Goal: Transaction & Acquisition: Purchase product/service

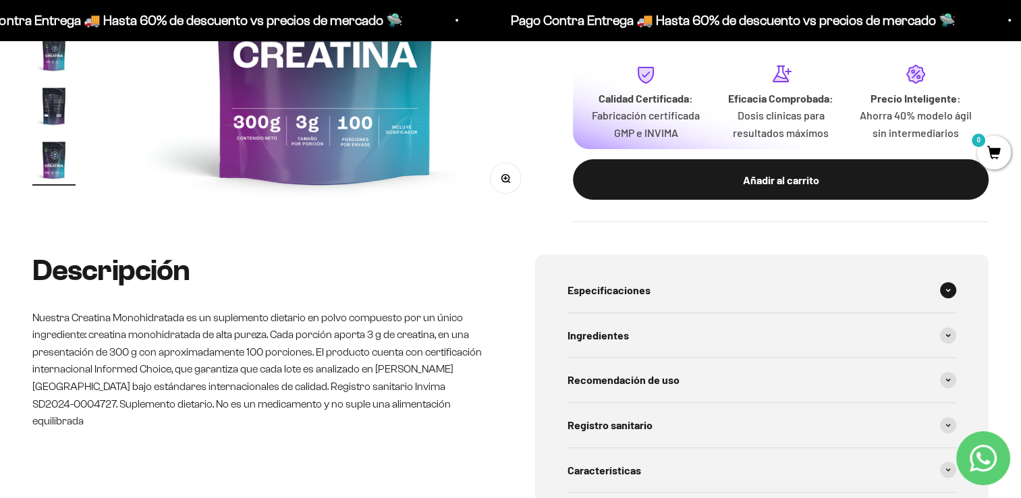
scroll to position [472, 0]
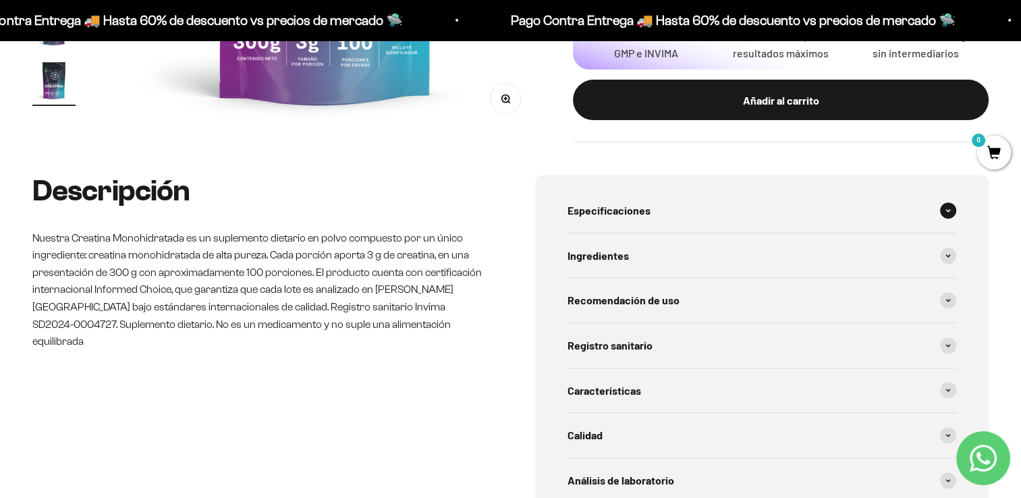
click at [598, 201] on div "Especificaciones" at bounding box center [762, 210] width 389 height 45
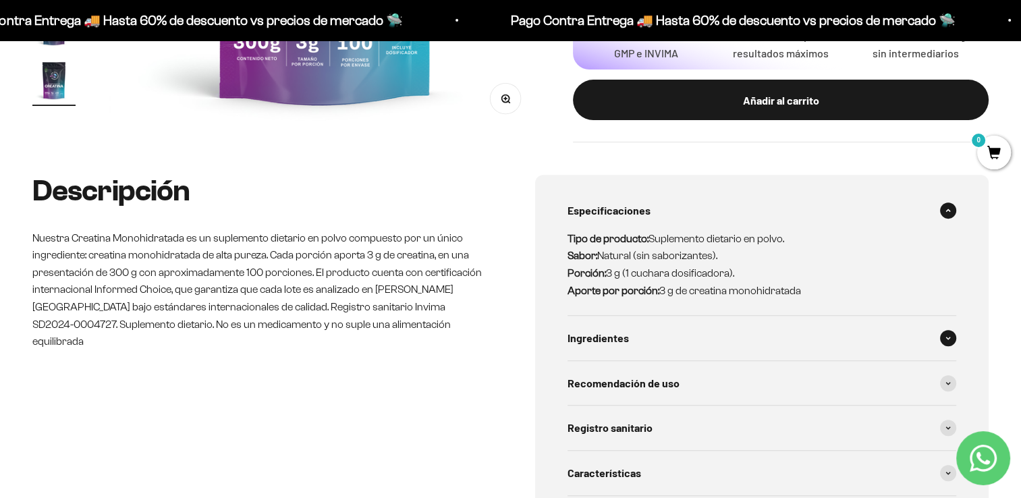
click at [622, 335] on span "Ingredientes" at bounding box center [598, 338] width 61 height 18
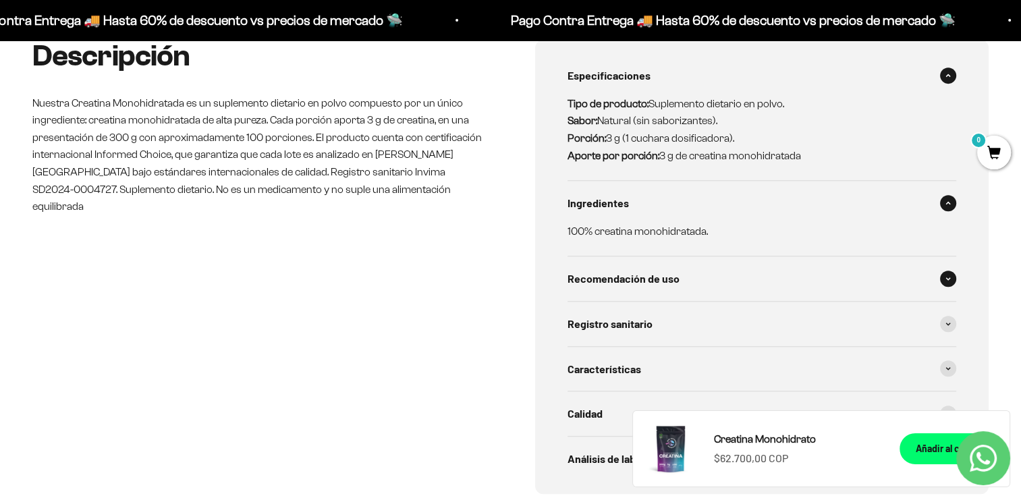
click at [661, 271] on span "Recomendación de uso" at bounding box center [624, 279] width 112 height 18
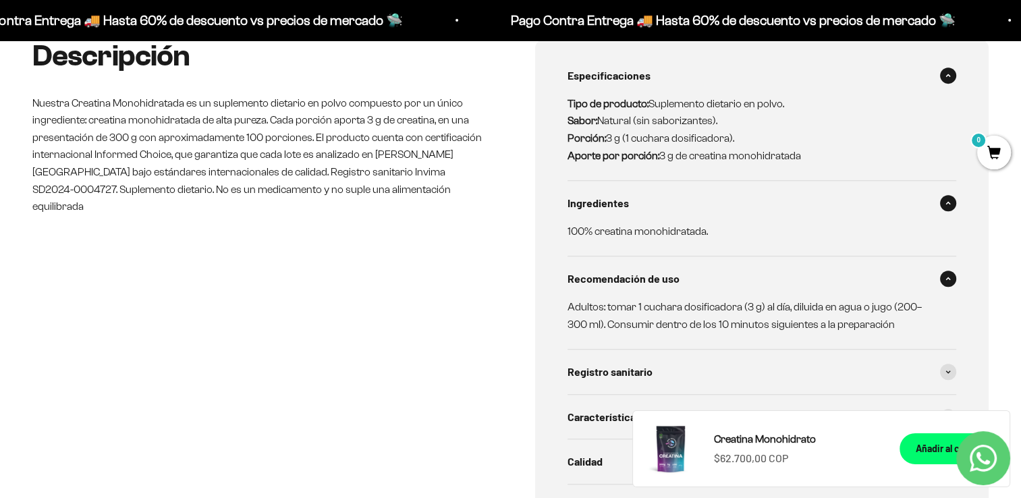
scroll to position [675, 0]
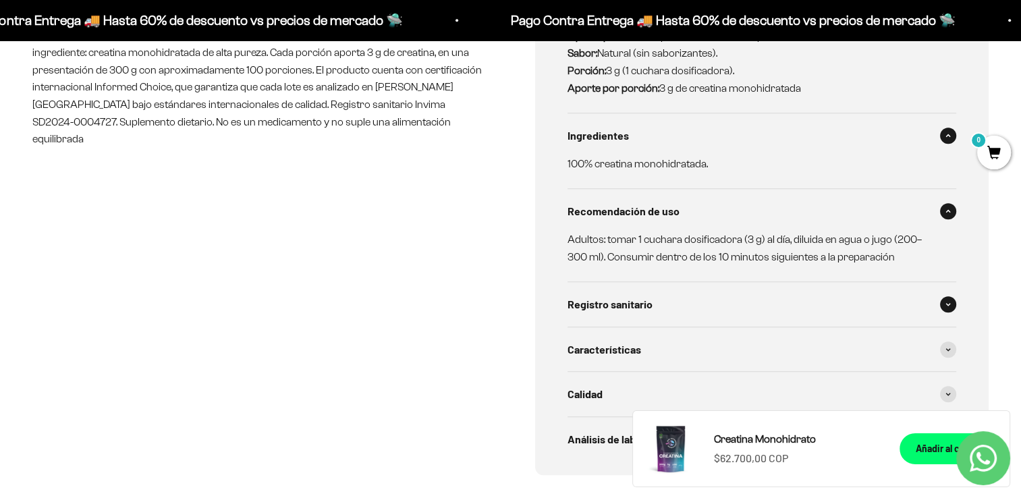
click at [655, 285] on div "Registro sanitario" at bounding box center [762, 304] width 389 height 45
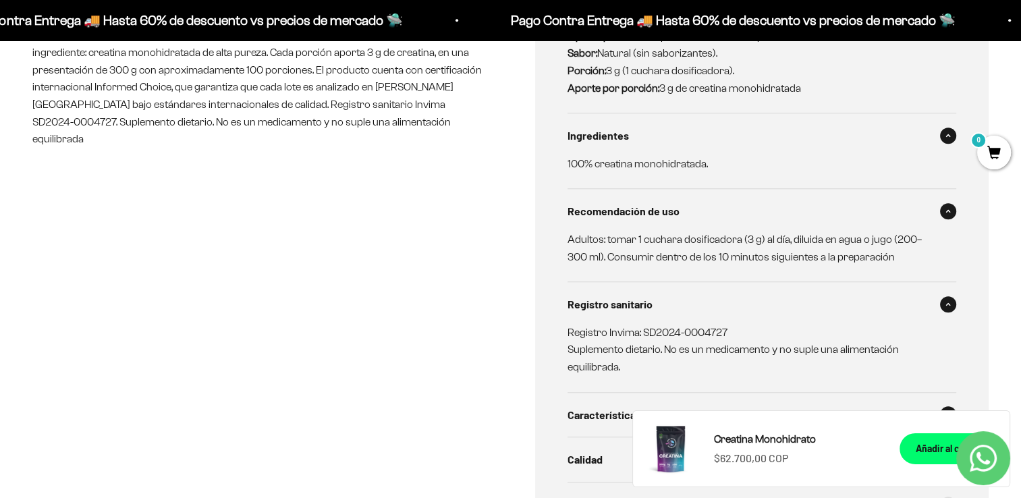
scroll to position [810, 0]
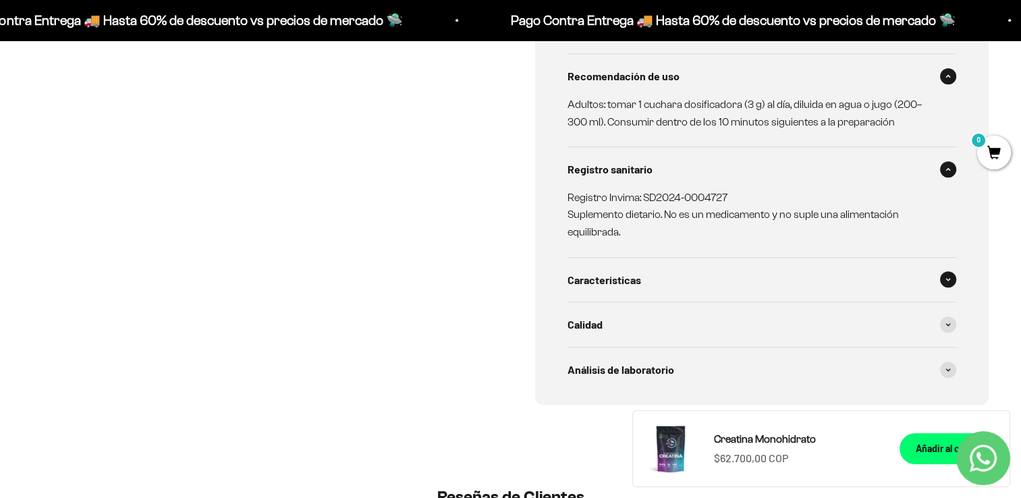
click at [636, 273] on span "Características" at bounding box center [605, 280] width 74 height 18
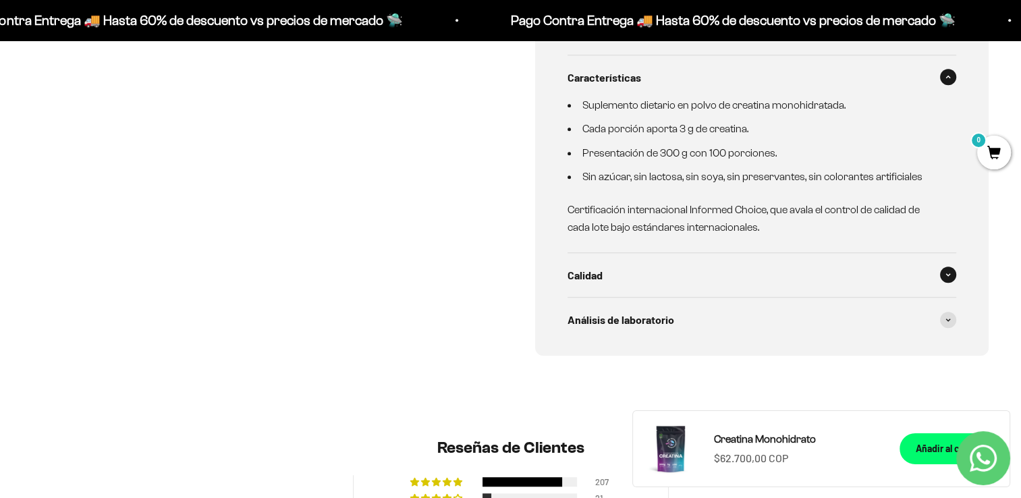
click at [626, 279] on div "Calidad" at bounding box center [762, 275] width 389 height 45
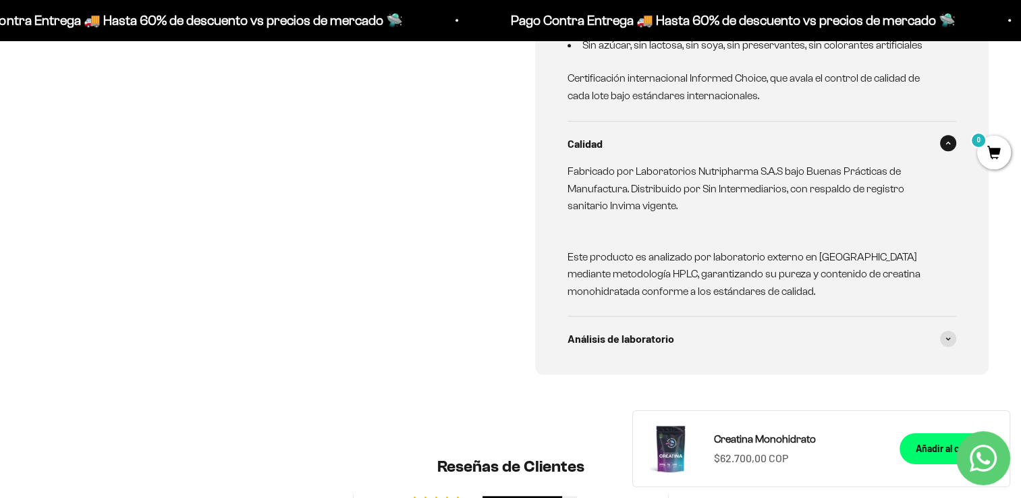
scroll to position [1147, 0]
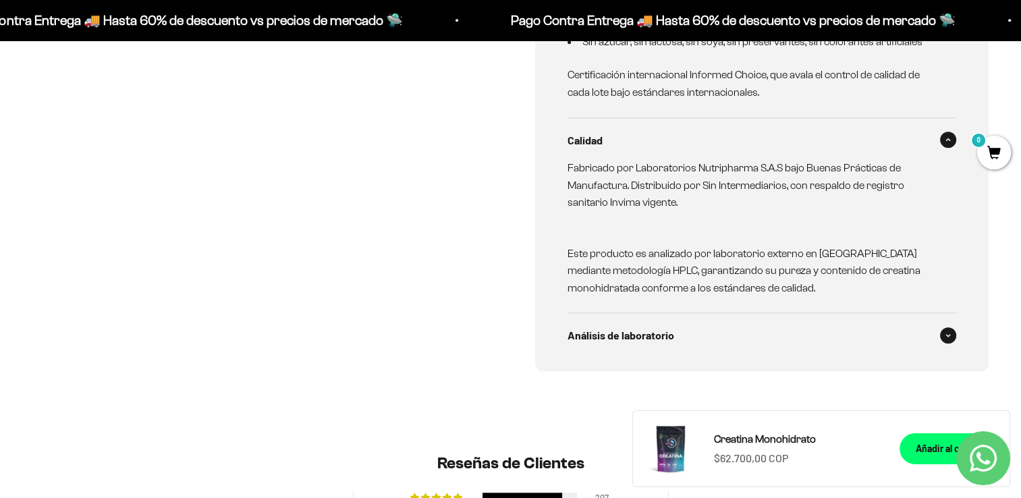
click at [634, 333] on span "Análisis de laboratorio" at bounding box center [621, 336] width 107 height 18
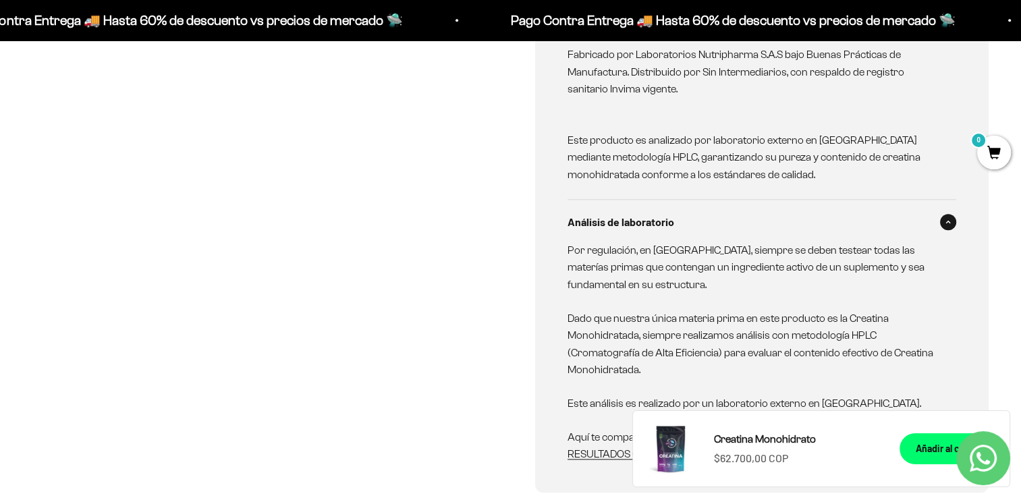
scroll to position [1350, 0]
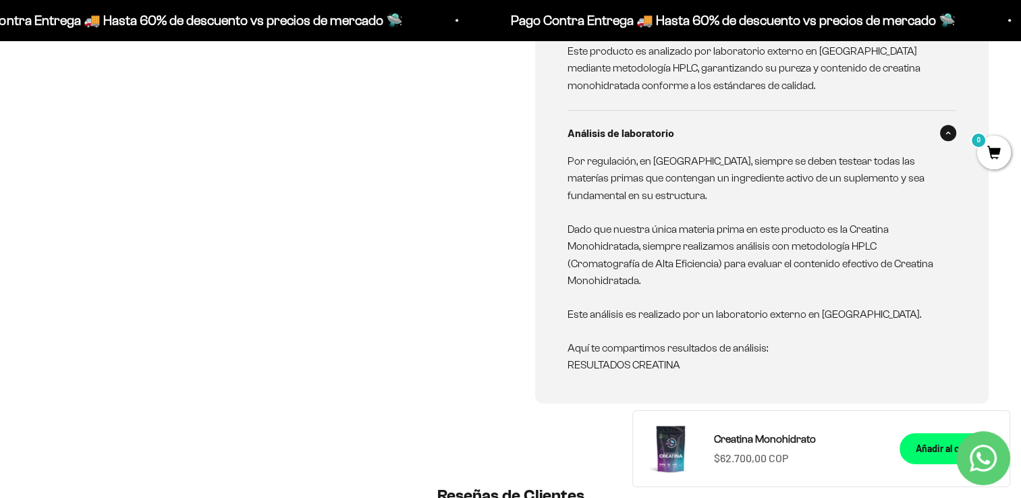
click at [656, 362] on link "RESULTADOS CREATINA" at bounding box center [624, 364] width 113 height 11
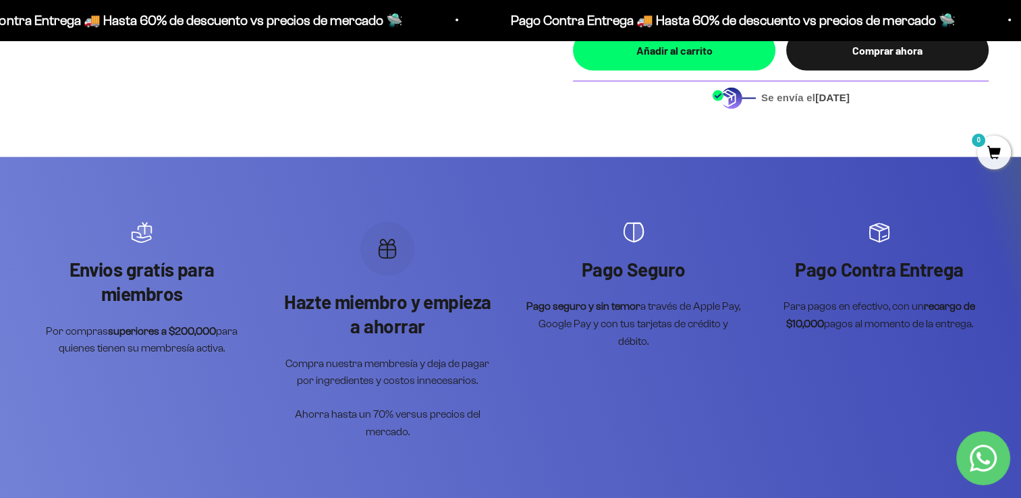
scroll to position [2969, 0]
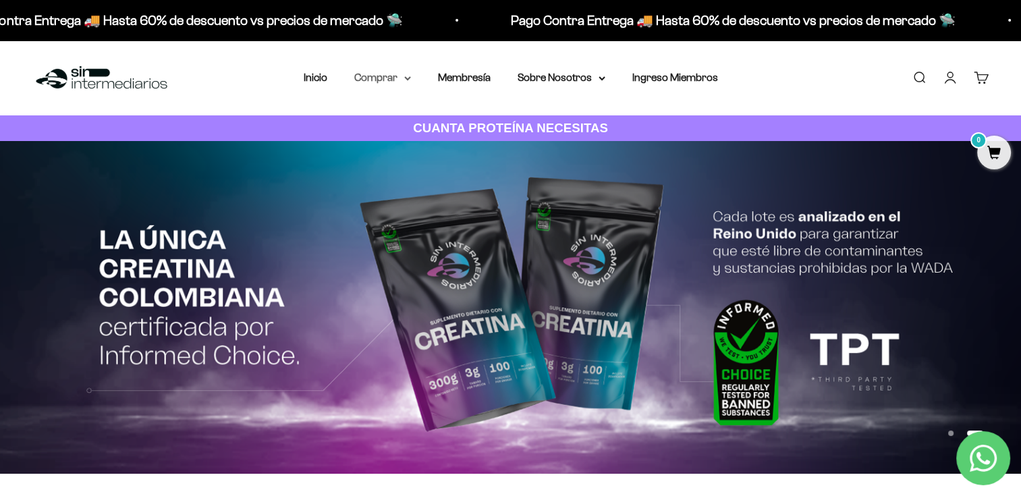
click at [399, 79] on summary "Comprar" at bounding box center [382, 78] width 57 height 18
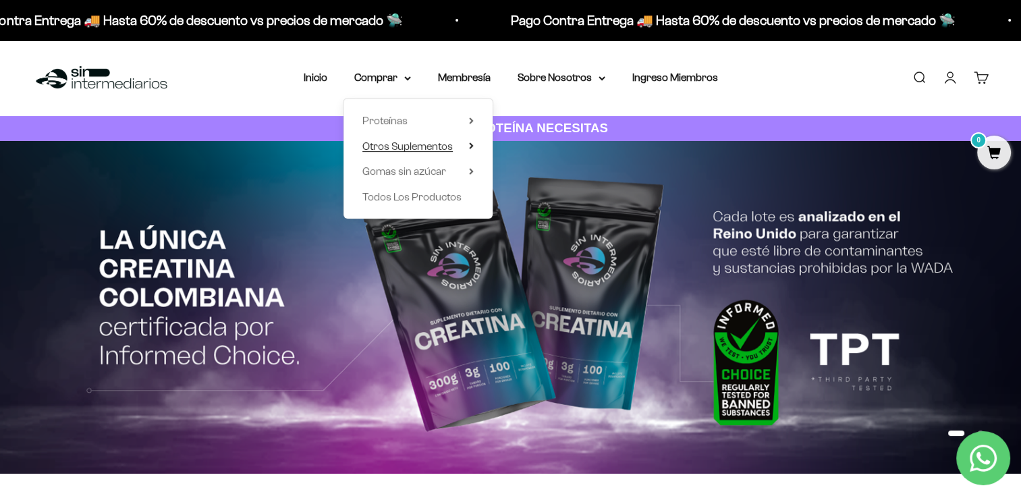
click at [437, 146] on span "Otros Suplementos" at bounding box center [407, 145] width 90 height 11
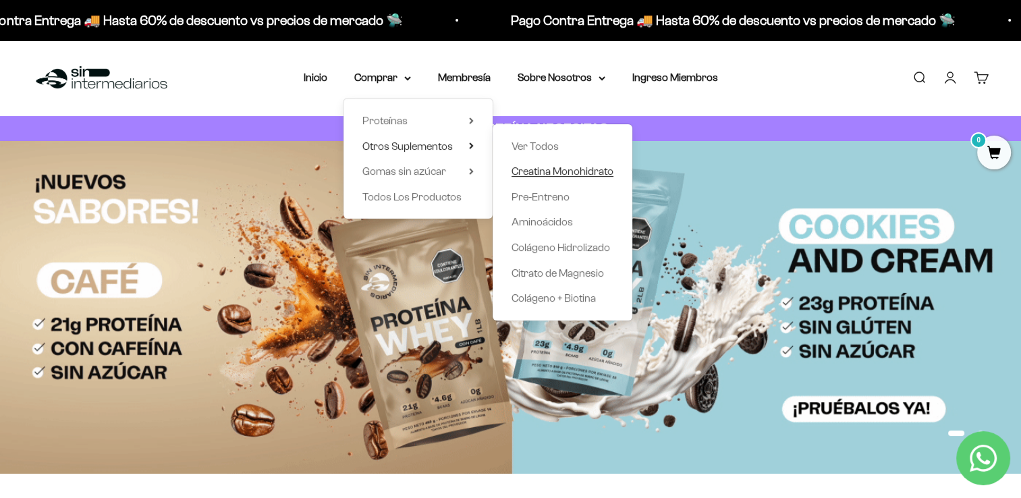
click at [543, 174] on span "Creatina Monohidrato" at bounding box center [563, 170] width 102 height 11
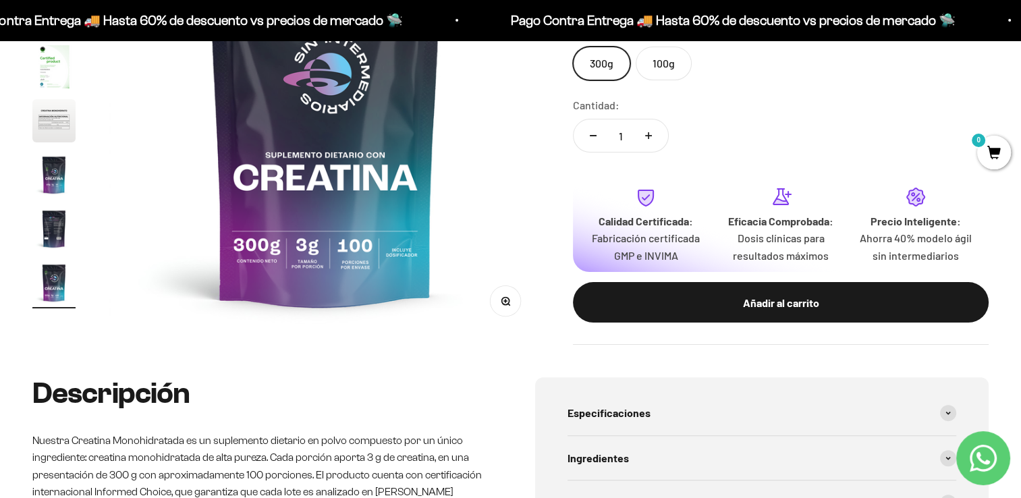
scroll to position [540, 0]
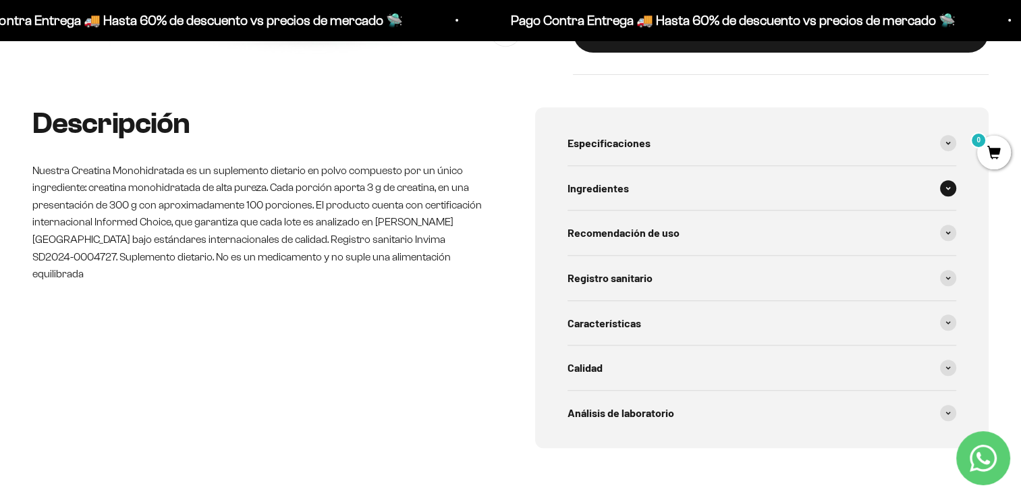
click at [609, 186] on span "Ingredientes" at bounding box center [598, 189] width 61 height 18
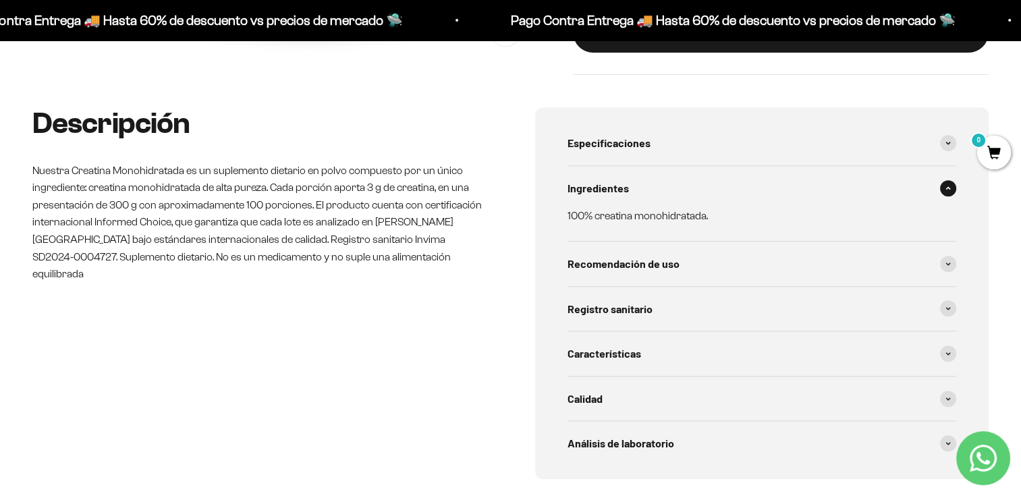
click at [619, 196] on span "Ingredientes" at bounding box center [598, 189] width 61 height 18
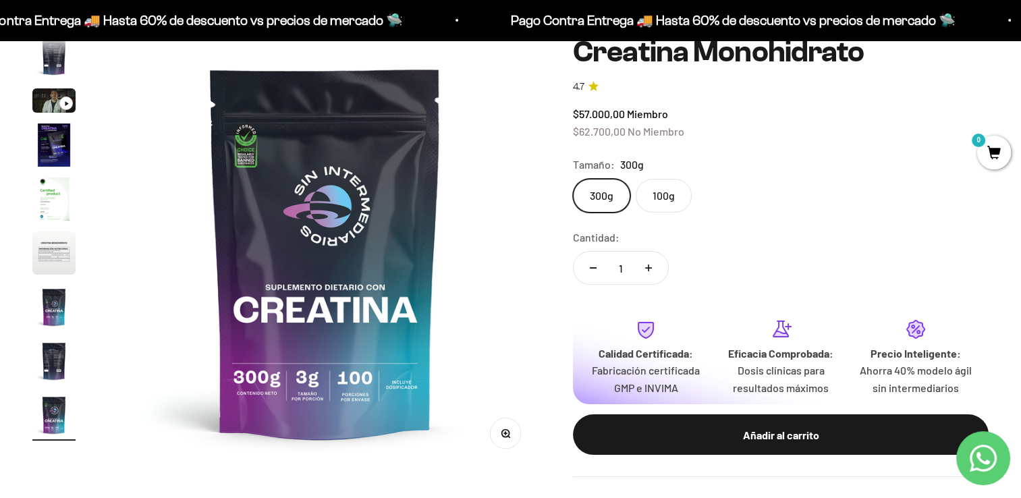
scroll to position [135, 0]
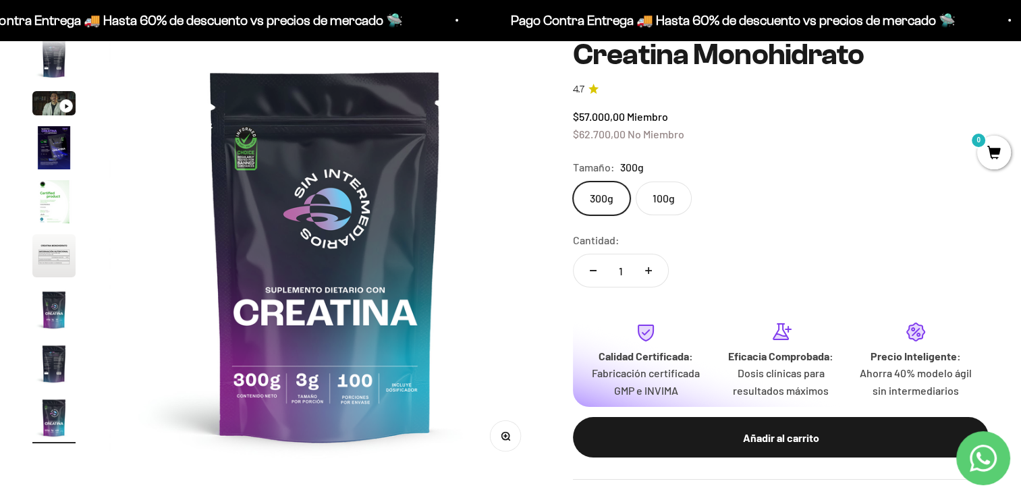
click at [651, 196] on label "100g" at bounding box center [664, 199] width 56 height 34
click at [573, 182] on input "100g" at bounding box center [572, 181] width 1 height 1
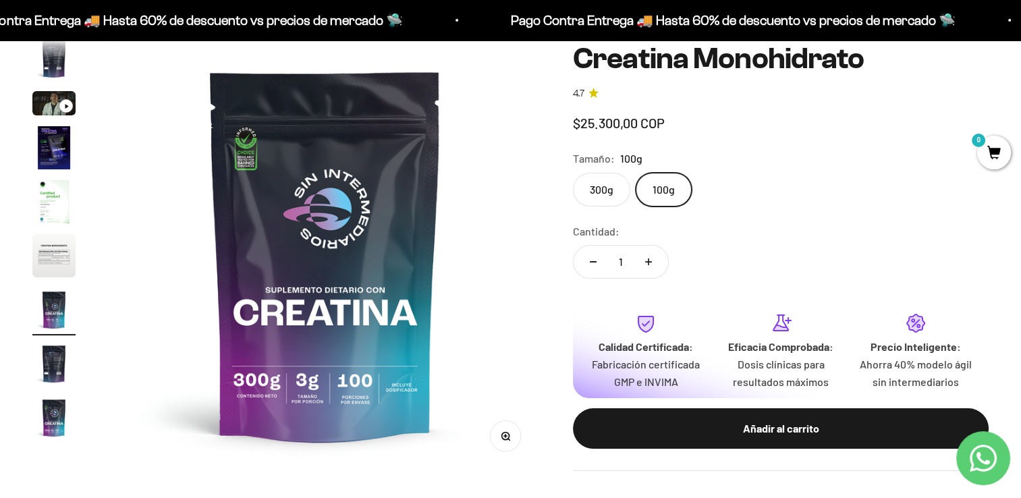
scroll to position [0, 2691]
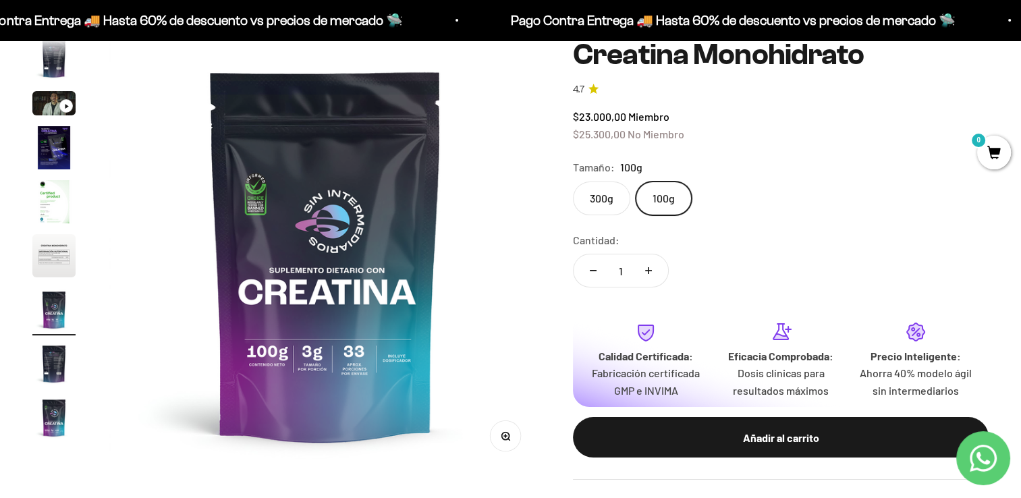
click at [594, 202] on label "300g" at bounding box center [601, 199] width 57 height 34
click at [573, 182] on input "300g" at bounding box center [572, 181] width 1 height 1
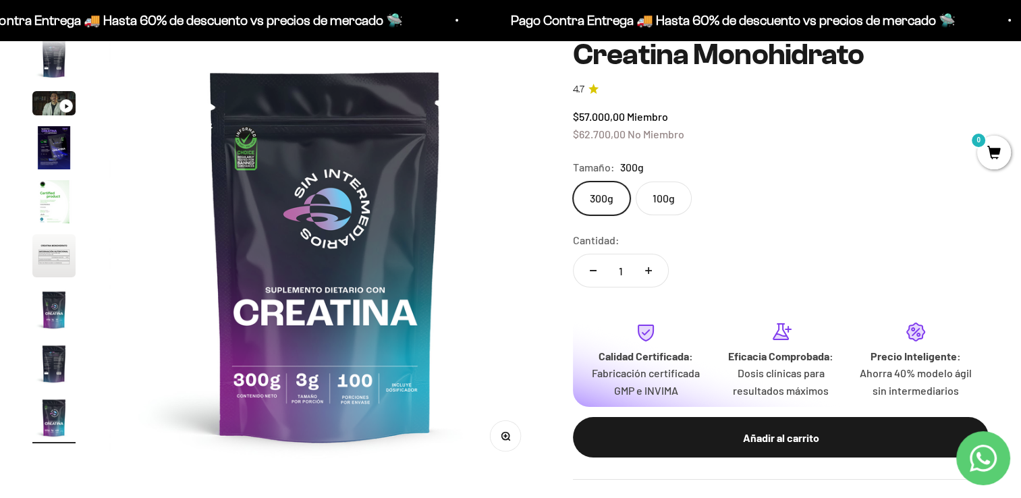
click at [651, 206] on label "100g" at bounding box center [664, 199] width 56 height 34
click at [573, 182] on input "100g" at bounding box center [572, 181] width 1 height 1
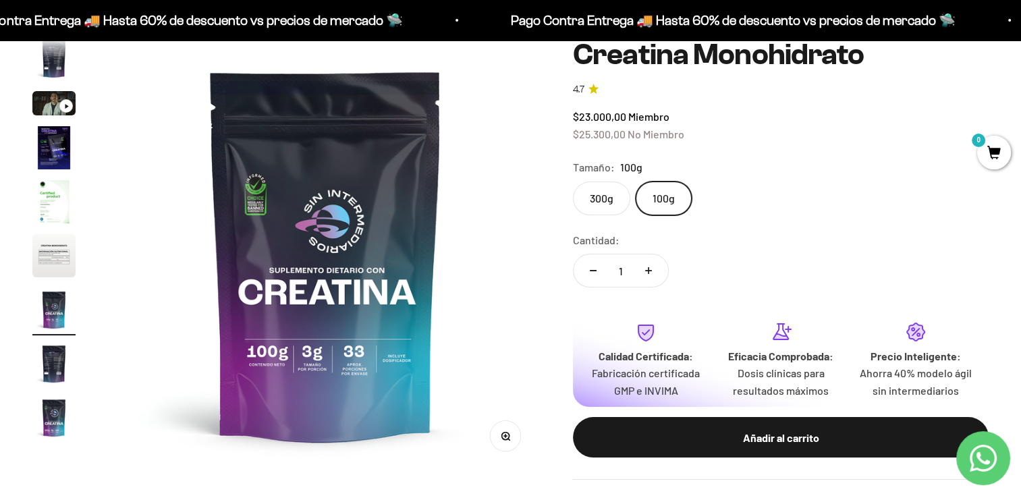
click at [601, 203] on label "300g" at bounding box center [601, 199] width 57 height 34
click at [573, 182] on input "300g" at bounding box center [572, 181] width 1 height 1
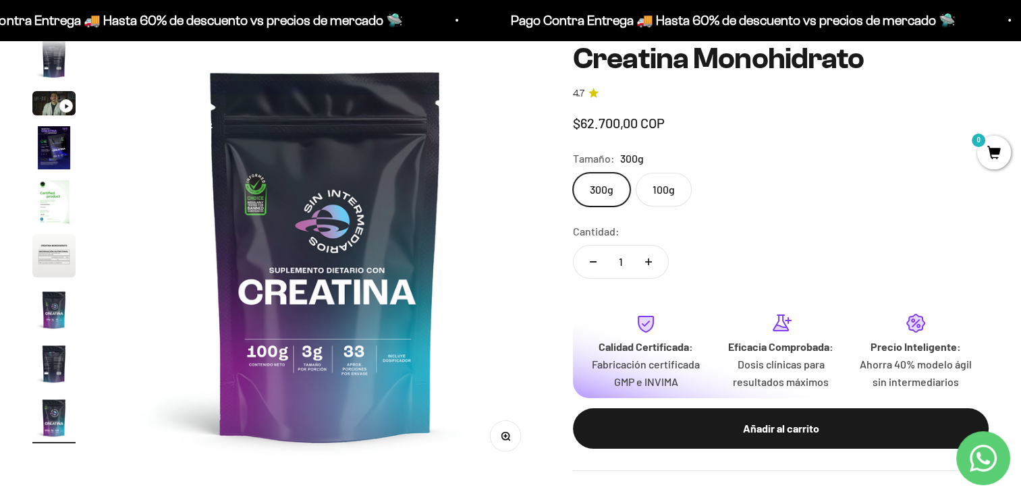
scroll to position [0, 3589]
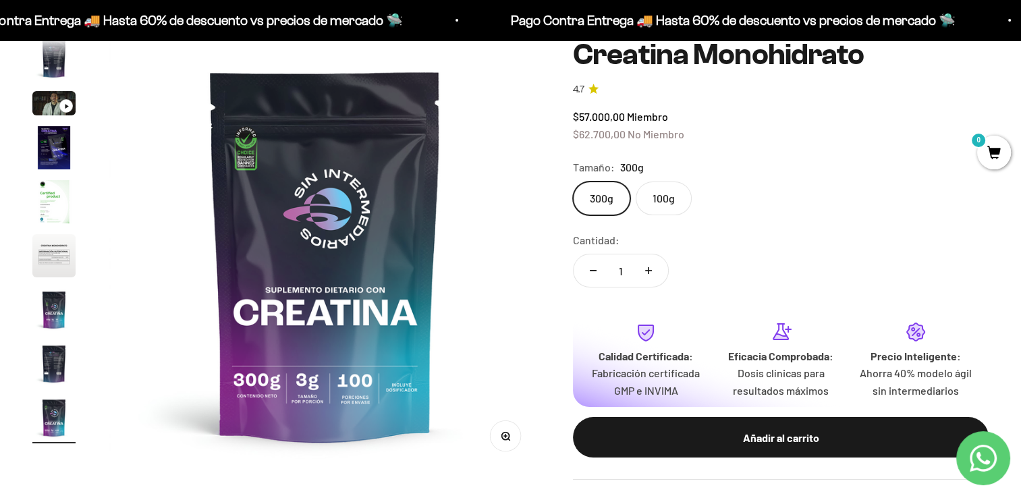
click at [649, 273] on icon "Aumentar cantidad" at bounding box center [649, 270] width 0 height 7
type input "2"
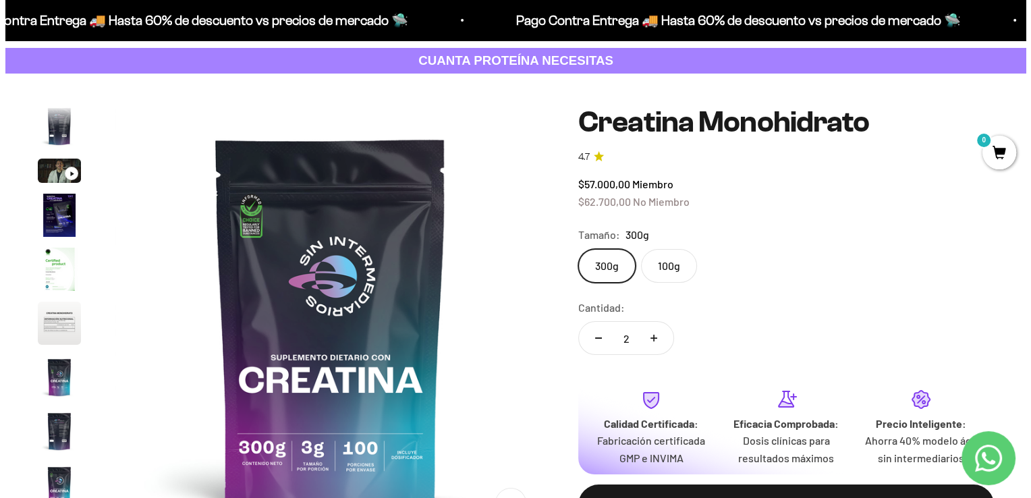
scroll to position [202, 0]
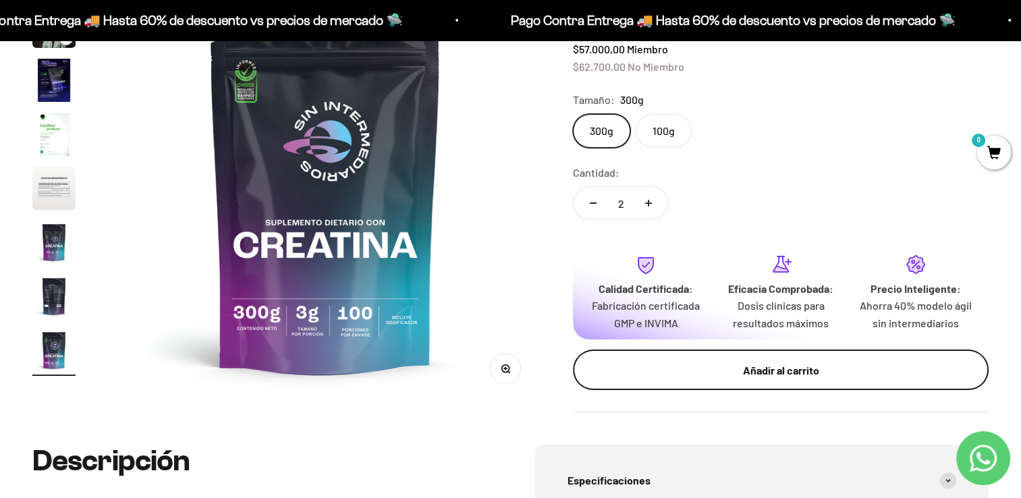
click at [779, 375] on div "Añadir al carrito" at bounding box center [781, 371] width 362 height 18
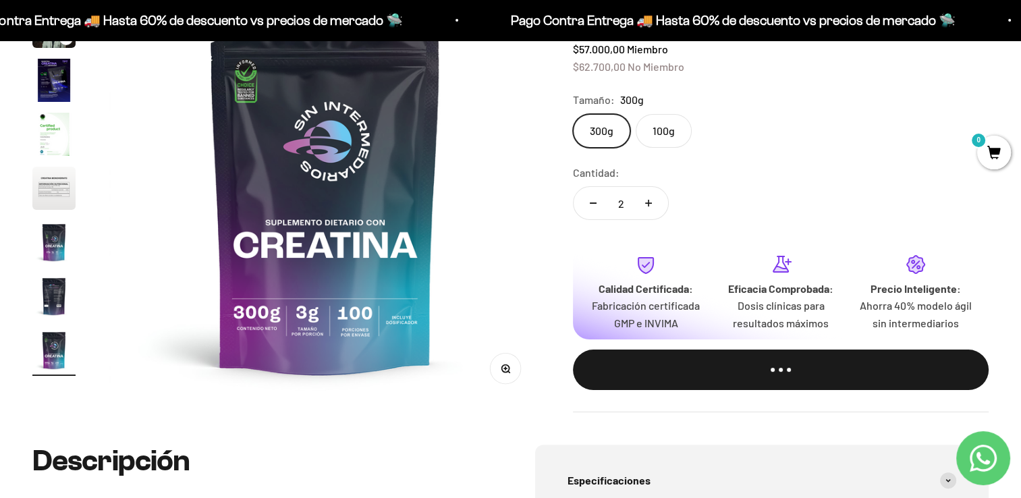
scroll to position [0, 3634]
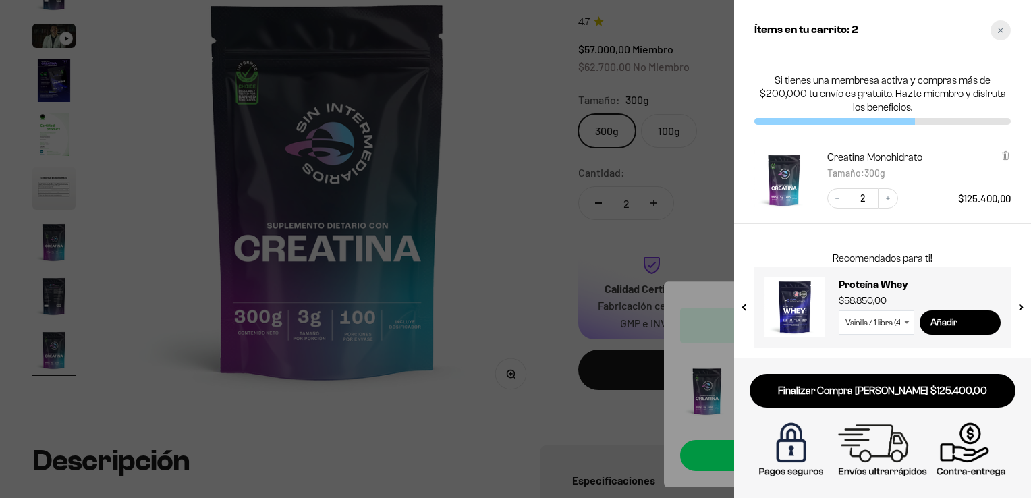
click at [1001, 30] on icon "Close cart" at bounding box center [1000, 30] width 5 height 5
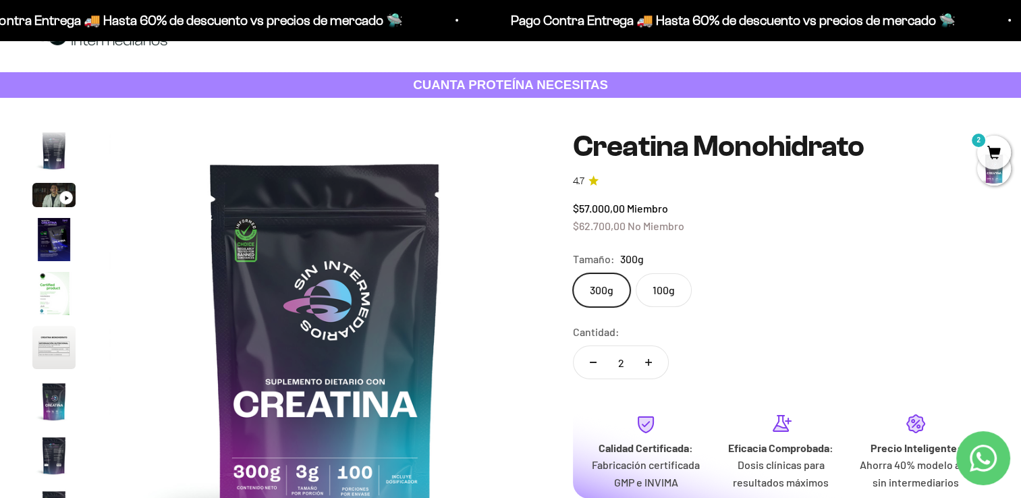
scroll to position [0, 0]
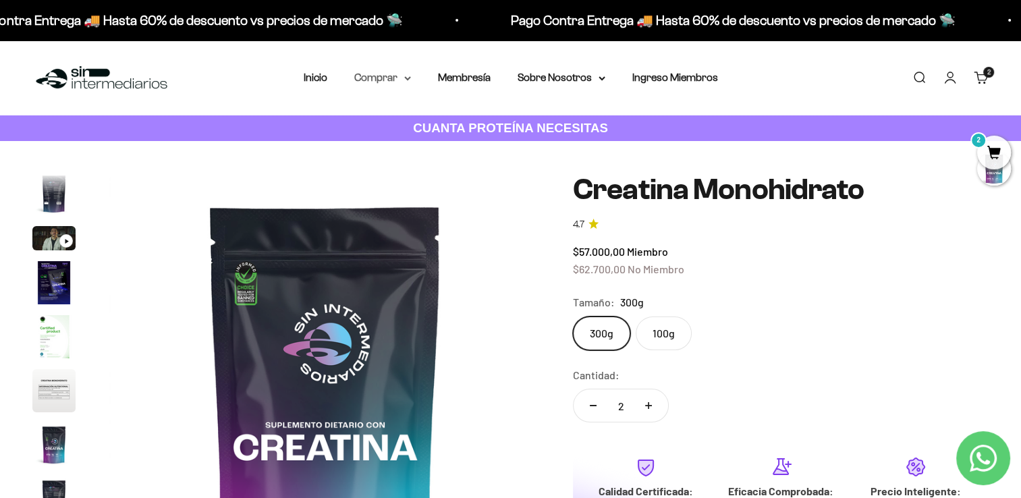
click at [397, 74] on summary "Comprar" at bounding box center [382, 78] width 57 height 18
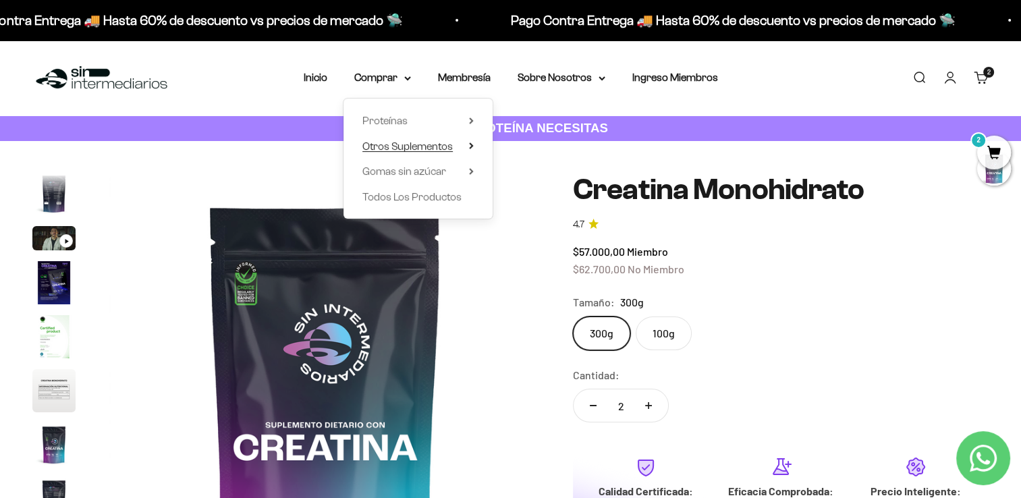
click at [414, 139] on span "Otros Suplementos" at bounding box center [407, 147] width 90 height 18
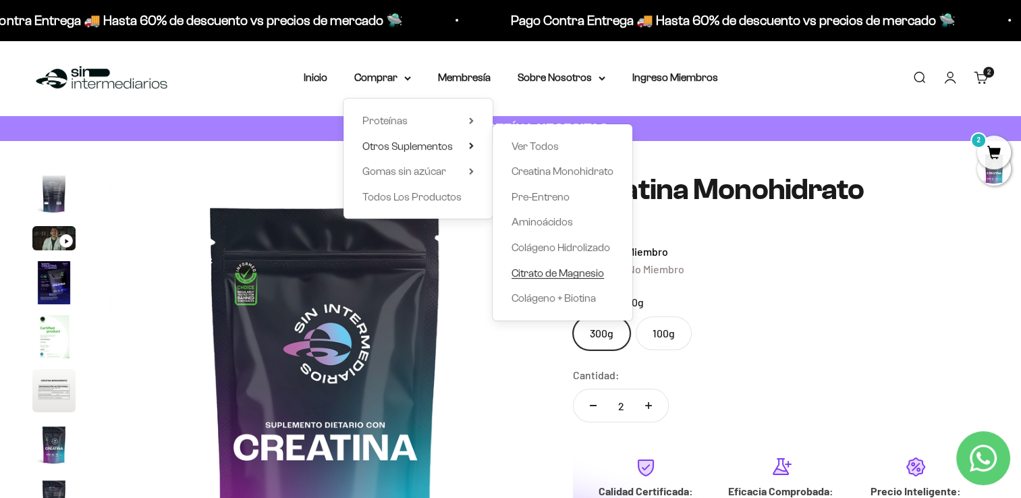
click at [571, 272] on span "Citrato de Magnesio" at bounding box center [558, 272] width 92 height 11
click at [557, 274] on span "Citrato de Magnesio" at bounding box center [558, 272] width 92 height 11
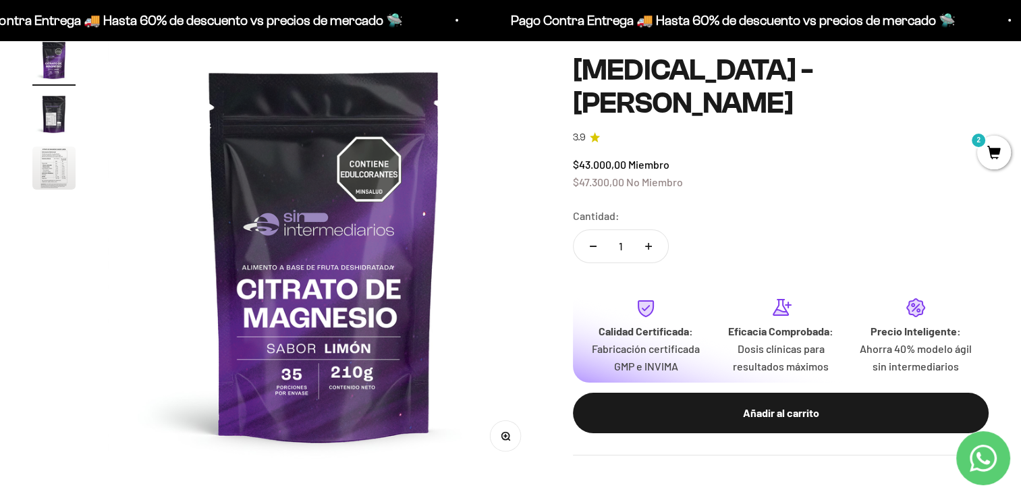
scroll to position [405, 0]
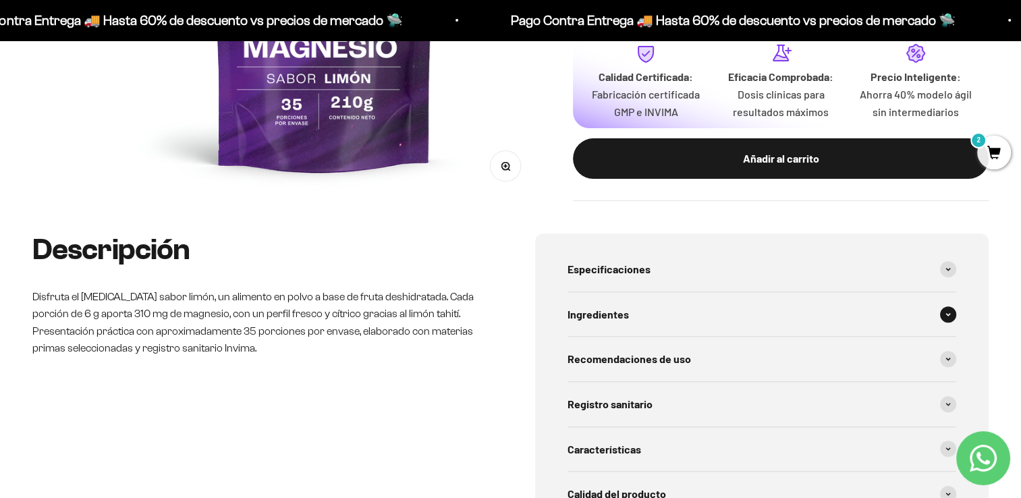
click at [637, 306] on div "Ingredientes" at bounding box center [762, 314] width 389 height 45
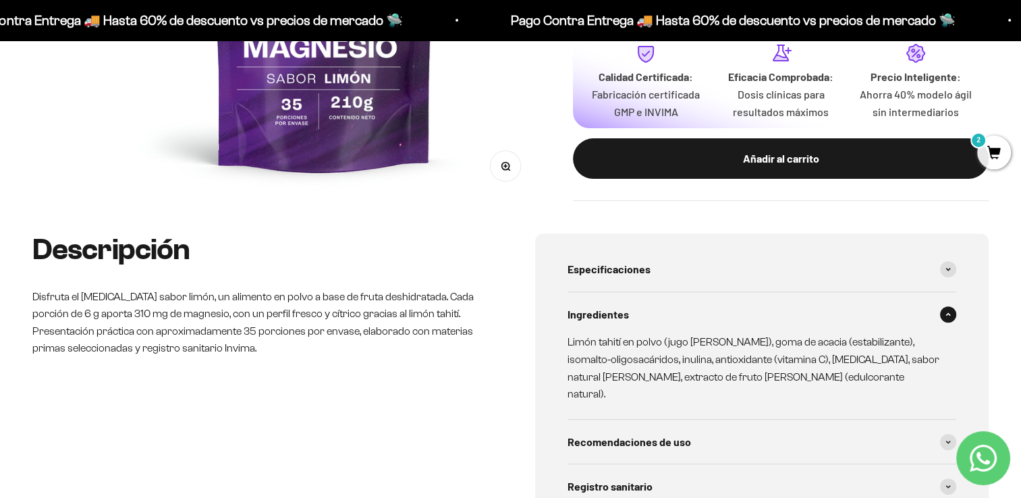
click at [637, 307] on div "Ingredientes" at bounding box center [762, 314] width 389 height 45
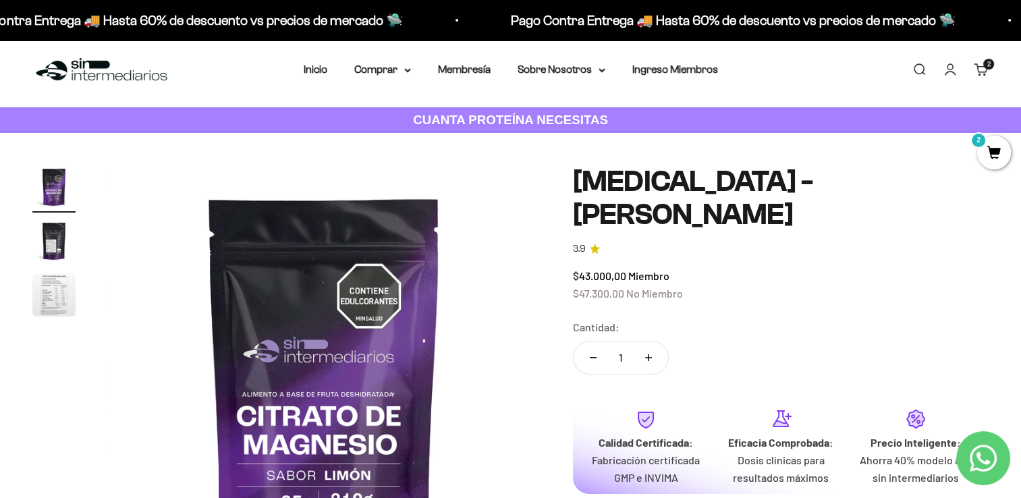
scroll to position [0, 0]
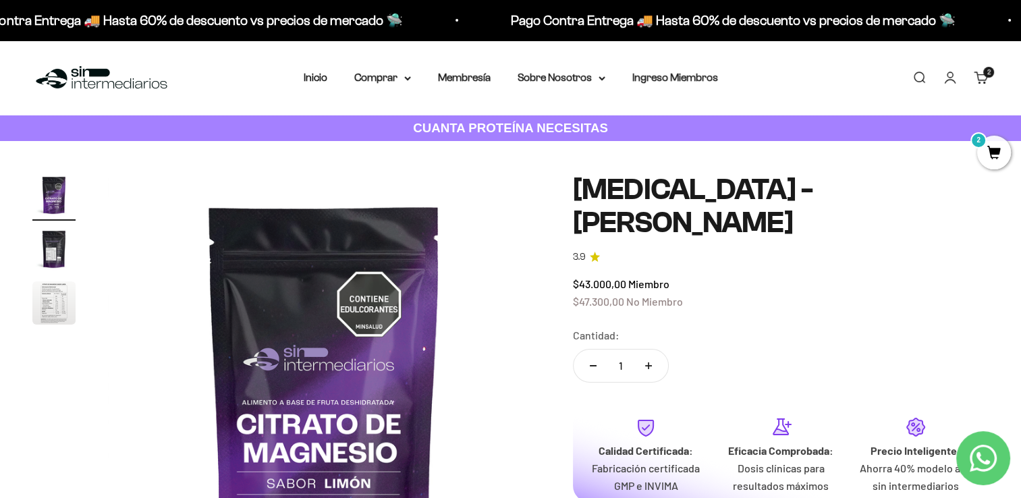
click at [53, 263] on img "Ir al artículo 2" at bounding box center [53, 248] width 43 height 43
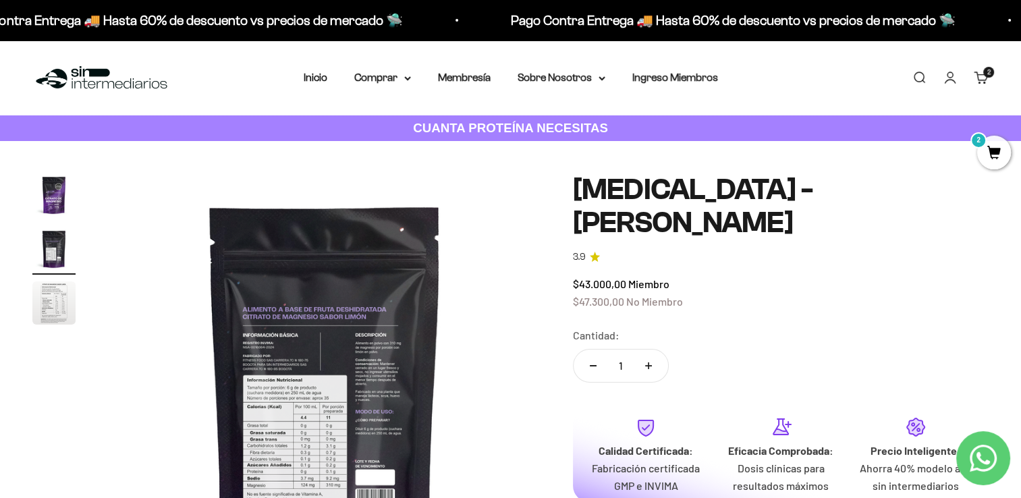
click at [54, 302] on img "Ir al artículo 3" at bounding box center [53, 302] width 43 height 43
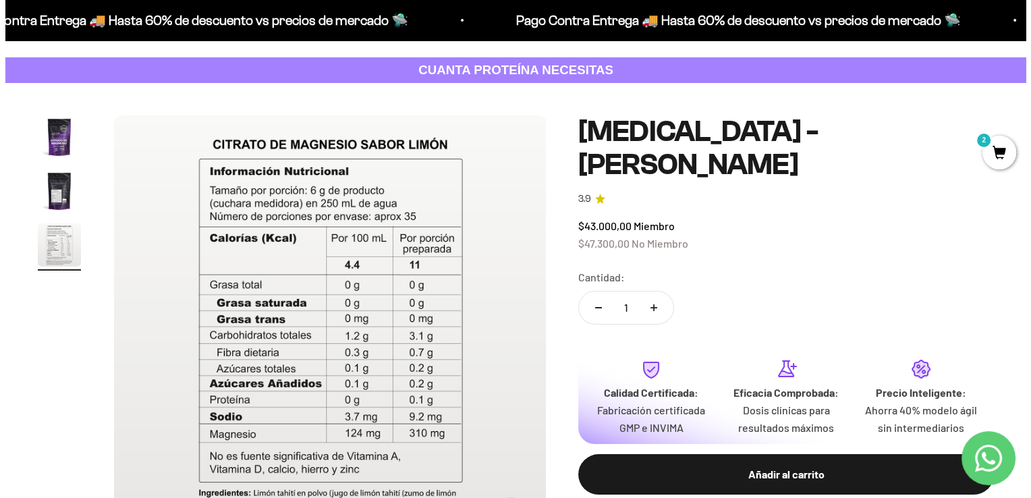
scroll to position [135, 0]
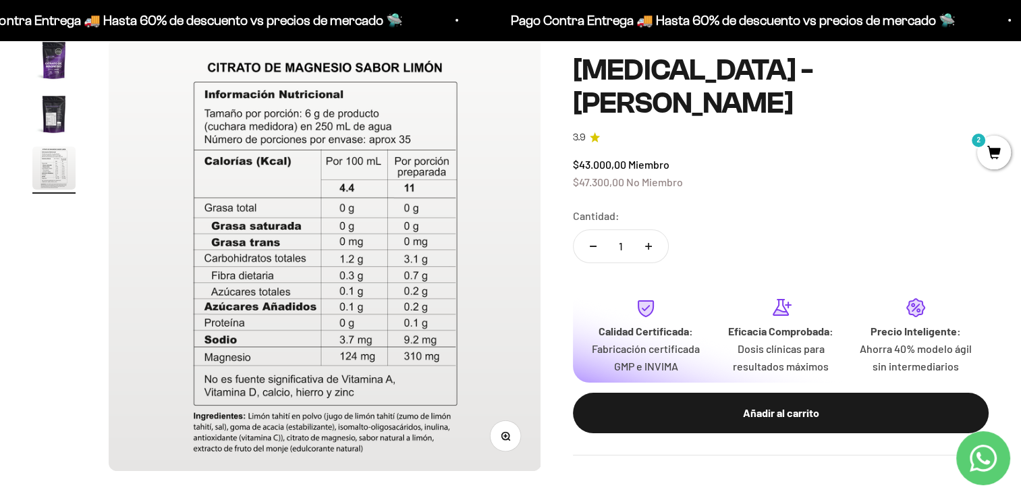
drag, startPoint x: 786, startPoint y: 411, endPoint x: 768, endPoint y: 402, distance: 19.9
click at [786, 411] on div "Añadir al carrito" at bounding box center [781, 413] width 362 height 18
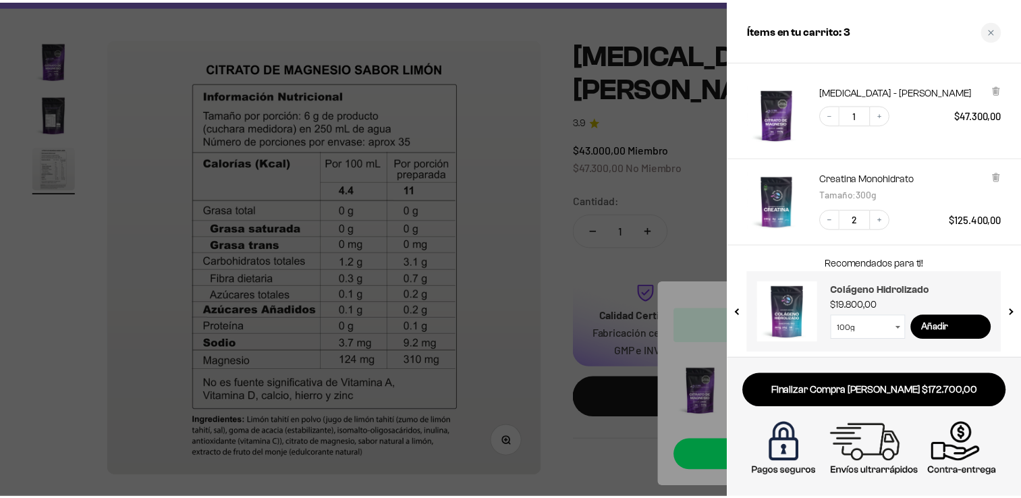
scroll to position [70, 0]
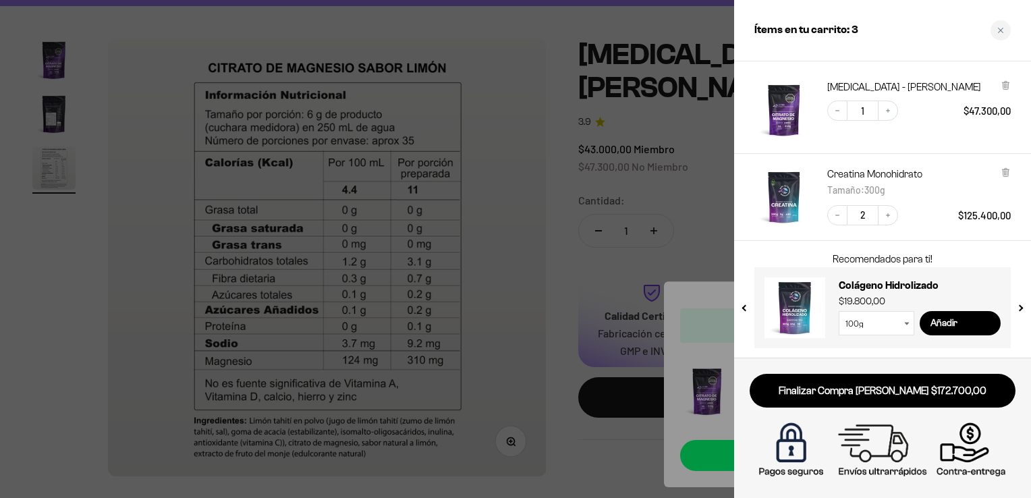
click at [642, 130] on div at bounding box center [515, 249] width 1031 height 498
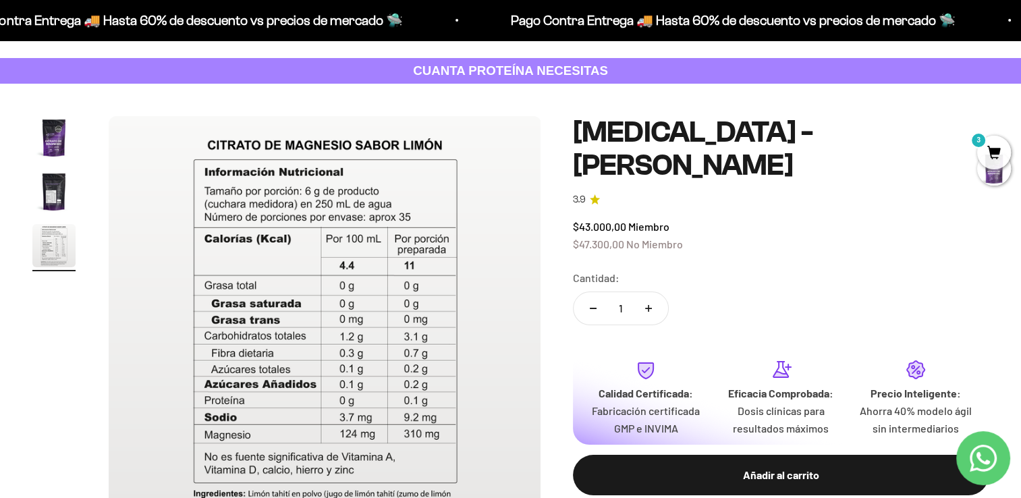
scroll to position [0, 0]
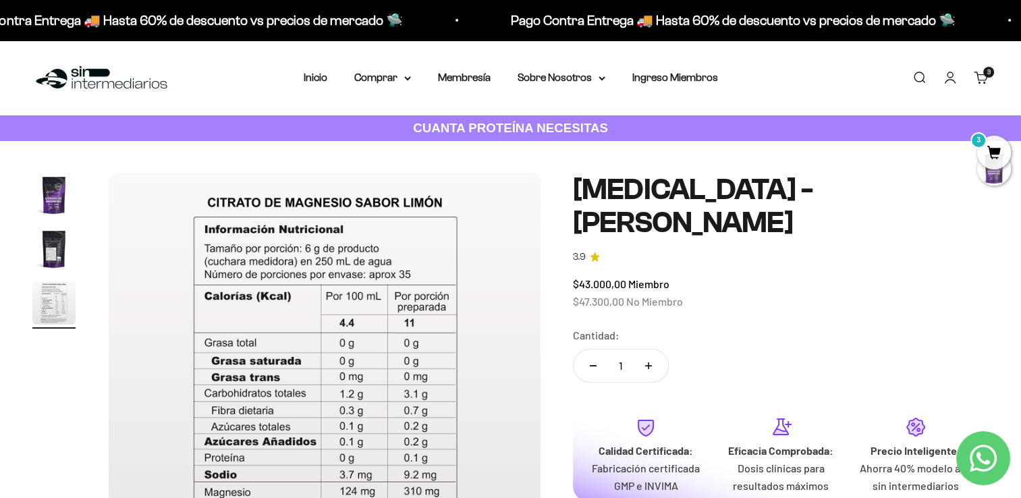
click at [467, 84] on li "Membresía" at bounding box center [464, 78] width 53 height 18
click at [466, 82] on link "Membresía" at bounding box center [464, 77] width 53 height 11
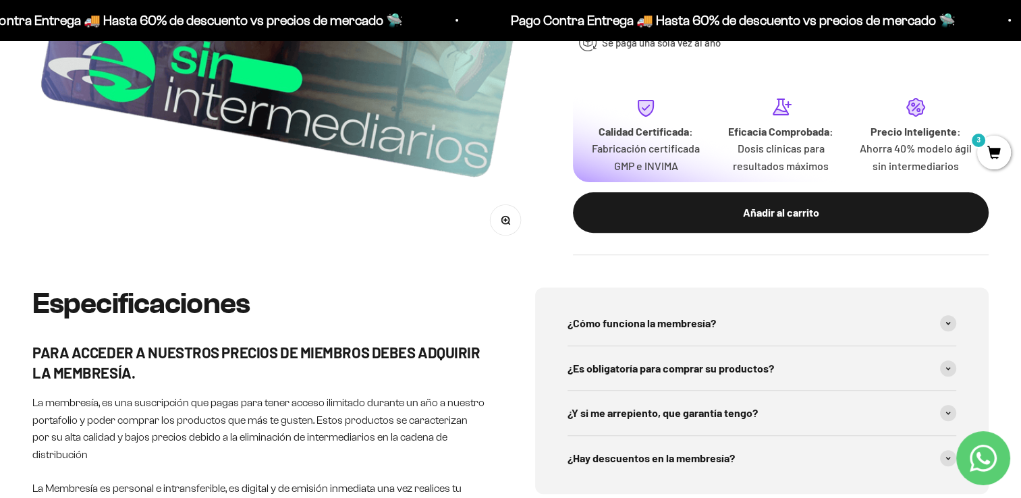
scroll to position [472, 0]
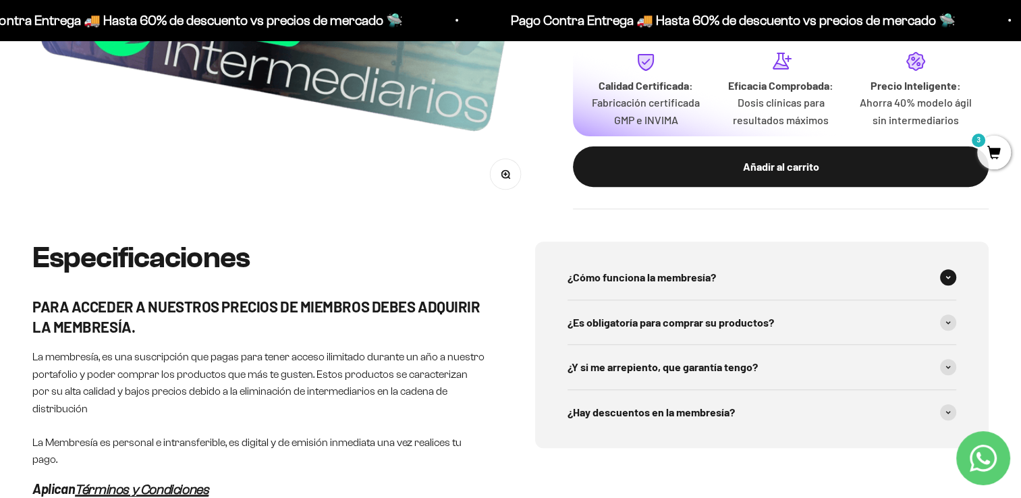
click at [666, 272] on span "¿Cómo funciona la membresía?" at bounding box center [642, 278] width 148 height 18
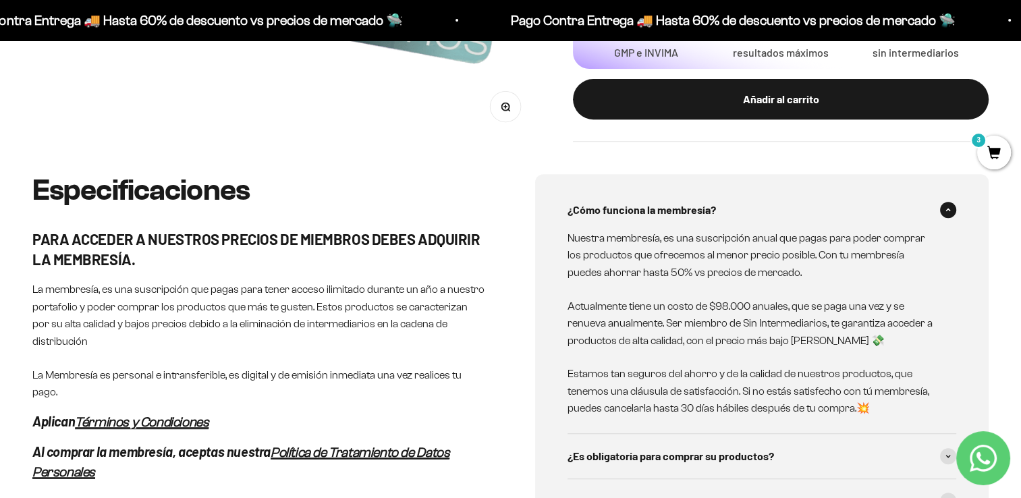
scroll to position [607, 0]
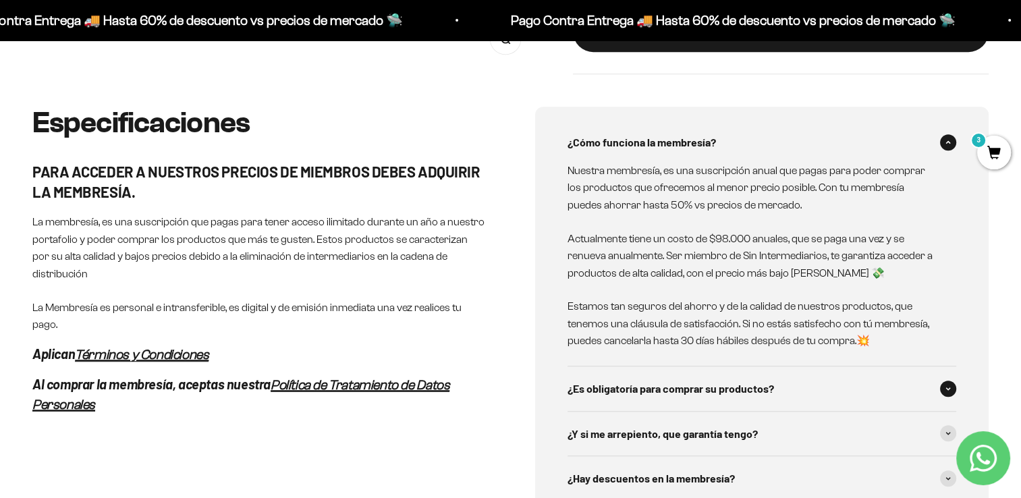
click at [702, 389] on span "¿Es obligatoría para comprar su productos?" at bounding box center [671, 389] width 207 height 18
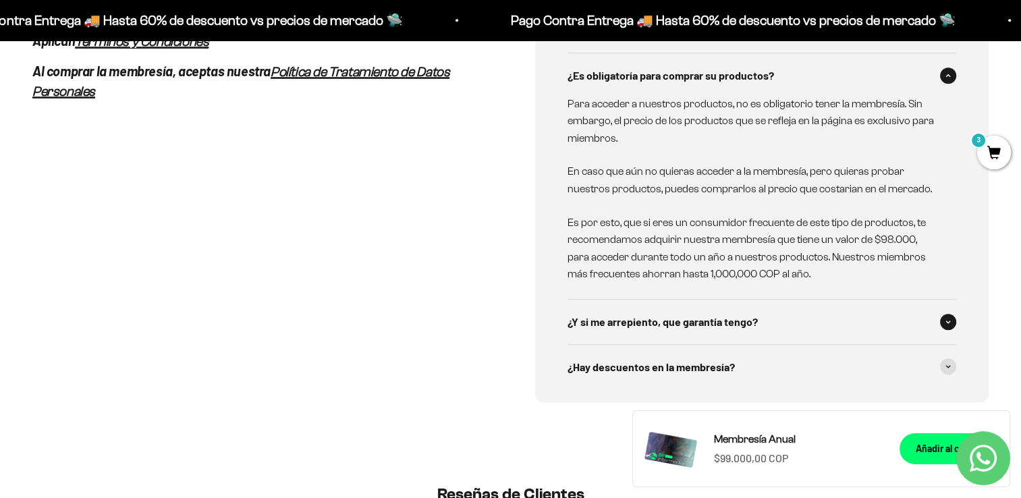
scroll to position [945, 0]
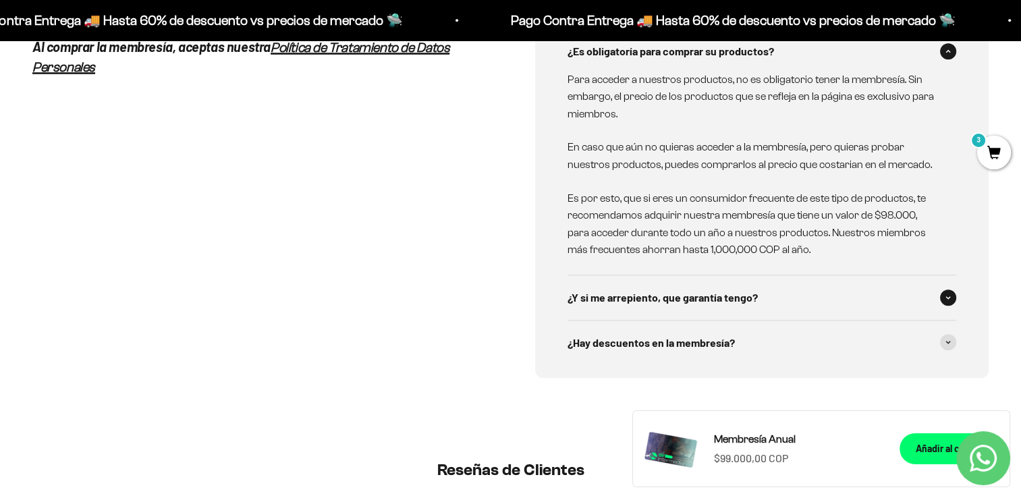
click at [686, 293] on span "¿Y si me arrepiento, que garantía tengo?" at bounding box center [663, 298] width 190 height 18
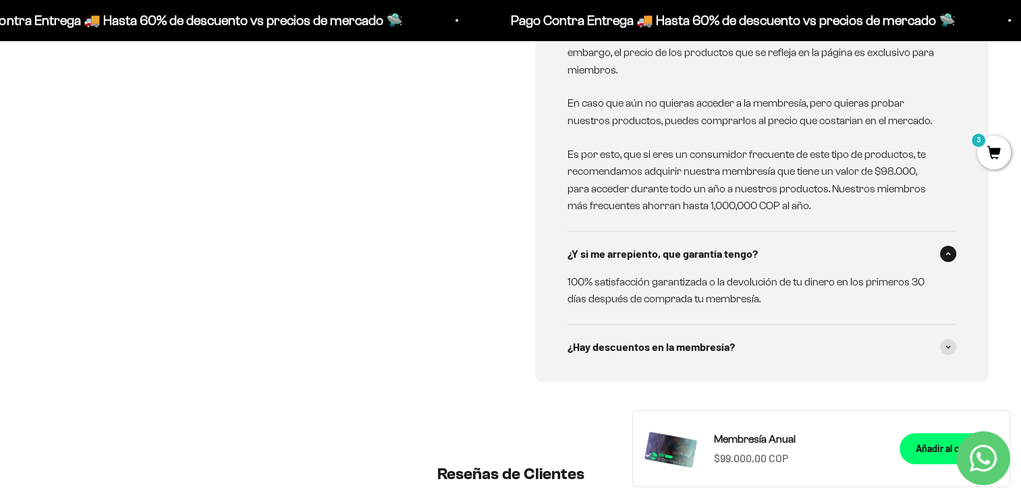
scroll to position [1012, 0]
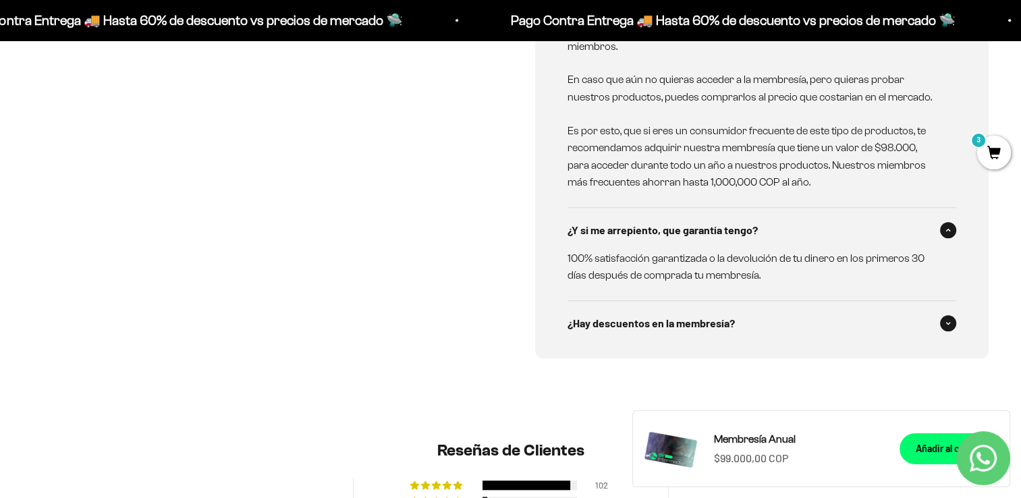
click at [698, 333] on div "¿Hay descuentos en la membresía?" at bounding box center [762, 323] width 389 height 45
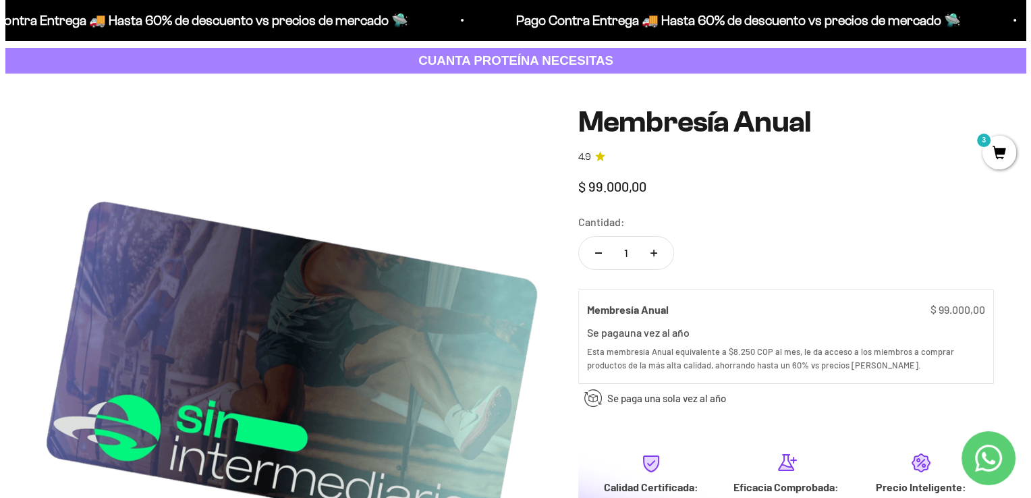
scroll to position [0, 0]
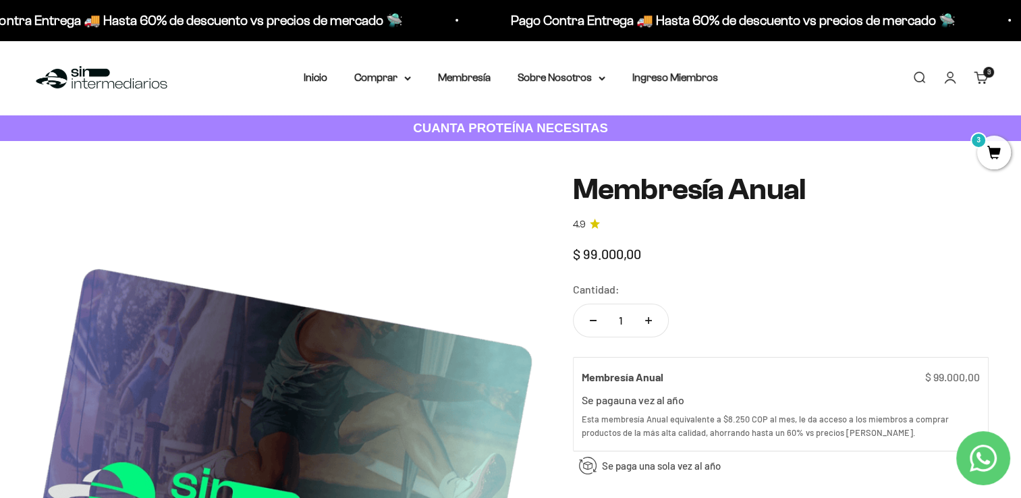
click at [987, 153] on span "3" at bounding box center [994, 153] width 34 height 34
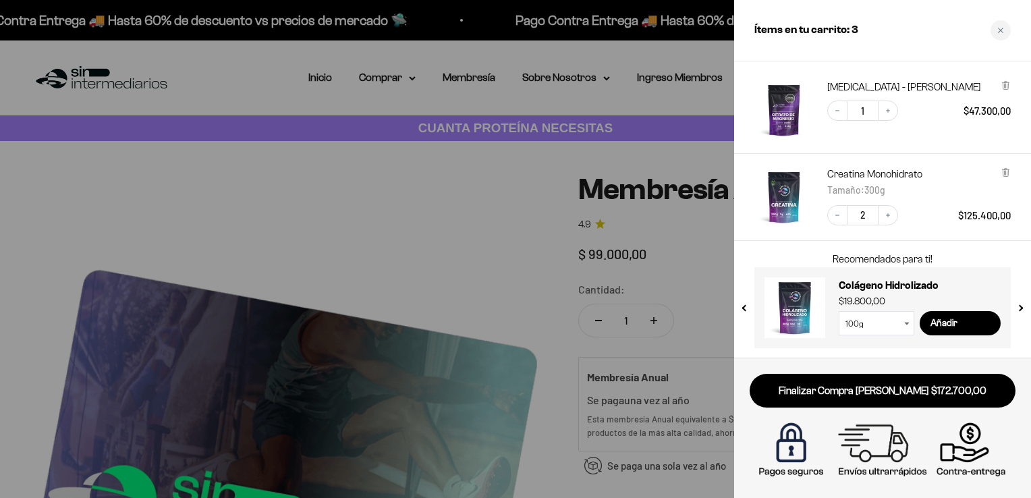
scroll to position [3, 0]
